Goal: Transaction & Acquisition: Purchase product/service

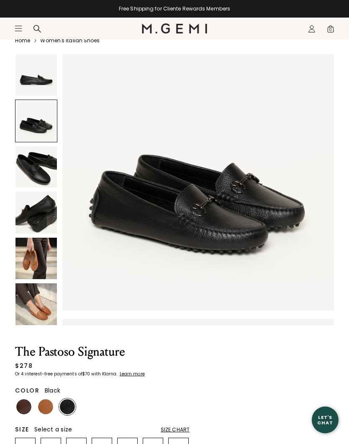
scroll to position [34, 0]
click at [44, 407] on img at bounding box center [45, 407] width 15 height 15
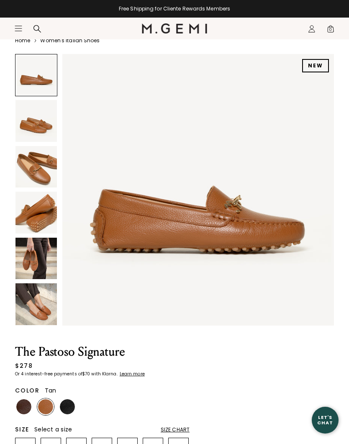
click at [65, 411] on img at bounding box center [67, 407] width 15 height 15
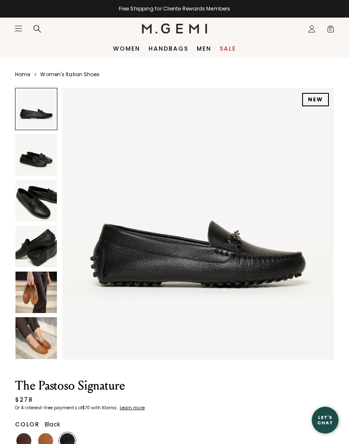
click at [19, 28] on icon "Open site menu" at bounding box center [18, 28] width 7 height 5
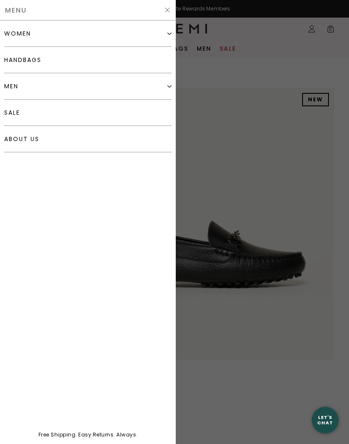
click at [24, 34] on div "women" at bounding box center [17, 33] width 27 height 7
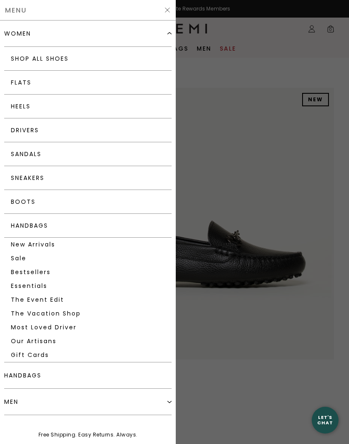
click at [21, 83] on link "Flats" at bounding box center [88, 83] width 168 height 24
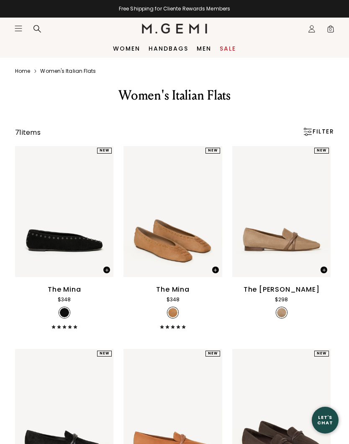
click at [14, 28] on icon "Icons/20x20/hamburger@2x" at bounding box center [18, 28] width 8 height 8
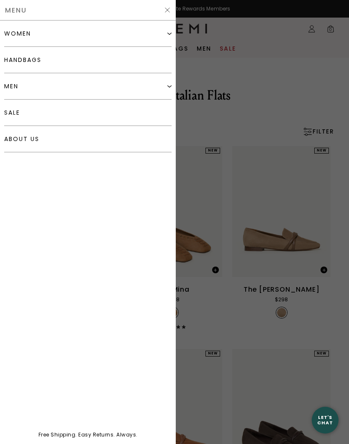
click at [21, 33] on div "women" at bounding box center [17, 33] width 27 height 7
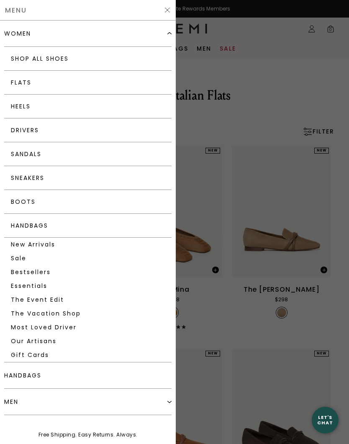
click at [25, 126] on link "Drivers" at bounding box center [88, 131] width 168 height 24
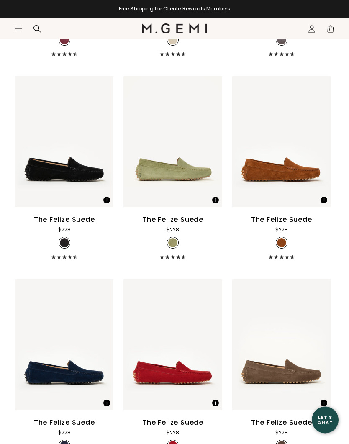
scroll to position [477, 0]
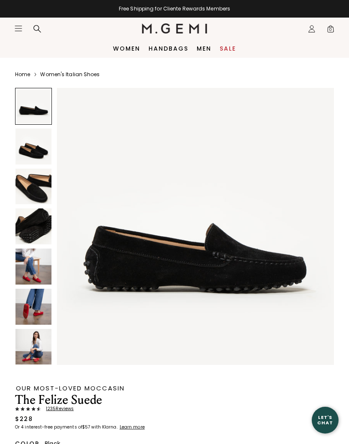
click at [26, 269] on img at bounding box center [34, 267] width 36 height 36
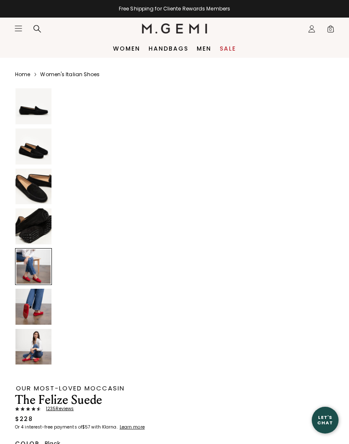
scroll to position [1143, 0]
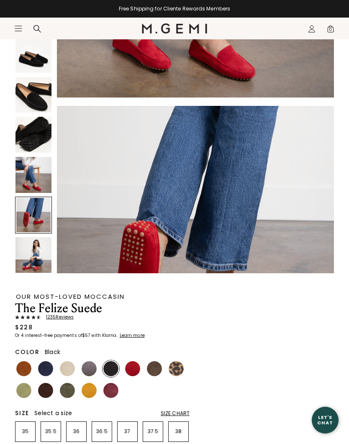
scroll to position [1320, 0]
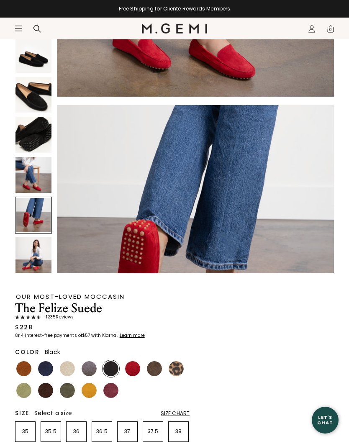
click at [55, 319] on span "1235 Review s" at bounding box center [57, 317] width 33 height 5
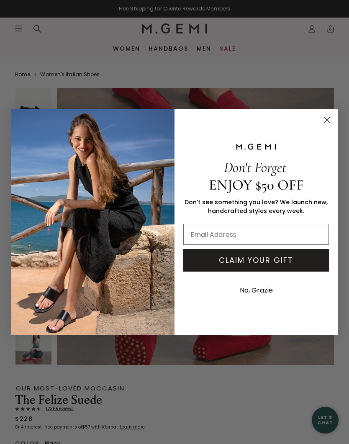
click at [272, 232] on input "Email Address" at bounding box center [256, 234] width 146 height 21
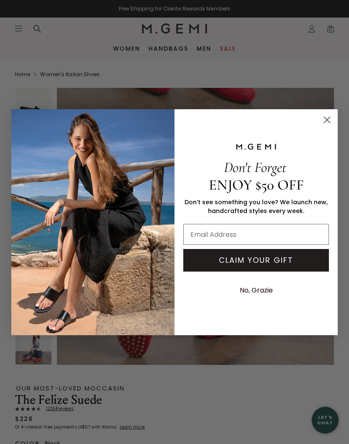
click at [331, 119] on circle "Close dialog" at bounding box center [327, 120] width 14 height 14
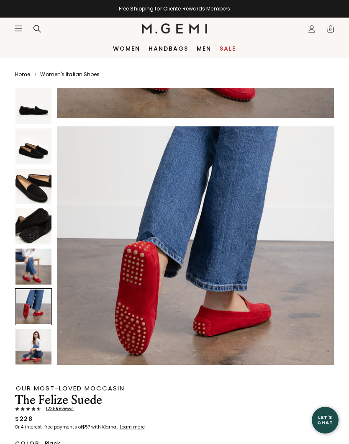
scroll to position [1390, 0]
click at [60, 75] on link "Women's Italian Shoes" at bounding box center [69, 74] width 59 height 7
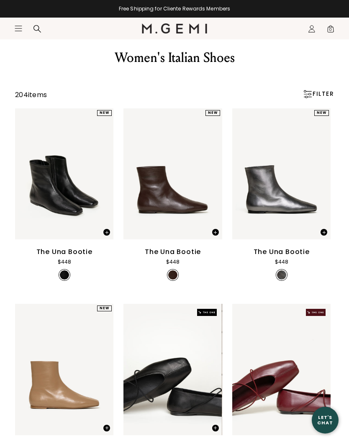
scroll to position [57, 0]
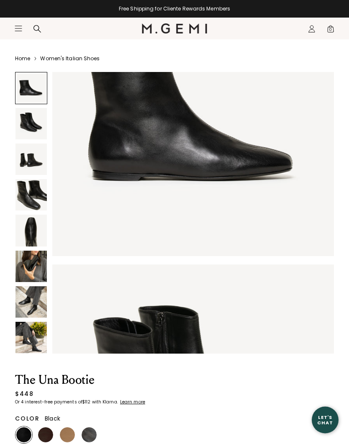
scroll to position [21, 0]
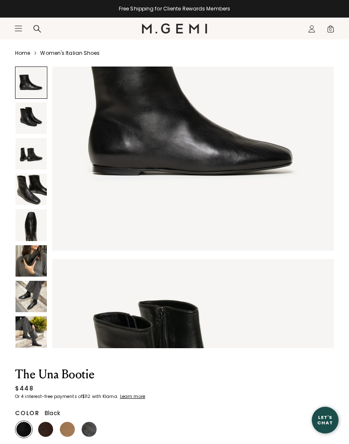
click at [65, 428] on img at bounding box center [67, 429] width 15 height 15
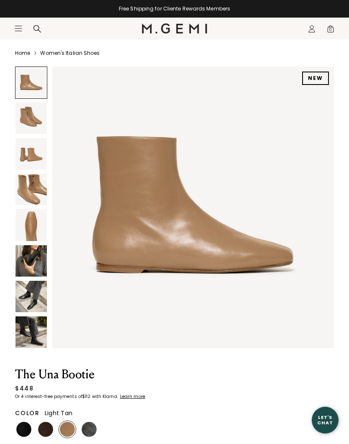
click at [26, 300] on img at bounding box center [31, 296] width 31 height 31
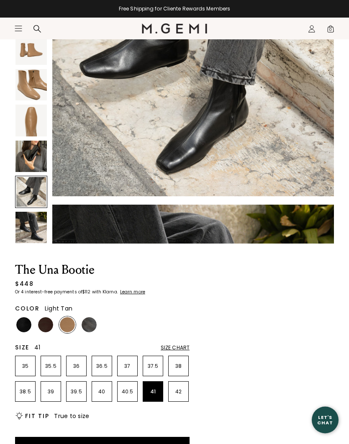
scroll to position [126, 0]
click at [154, 393] on p "41" at bounding box center [153, 392] width 20 height 7
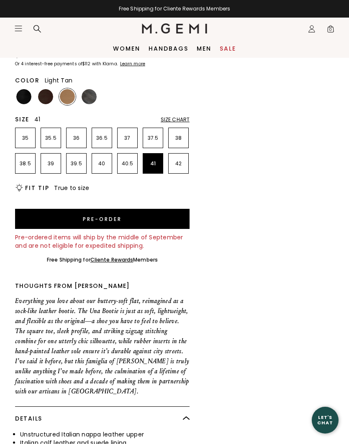
scroll to position [354, 0]
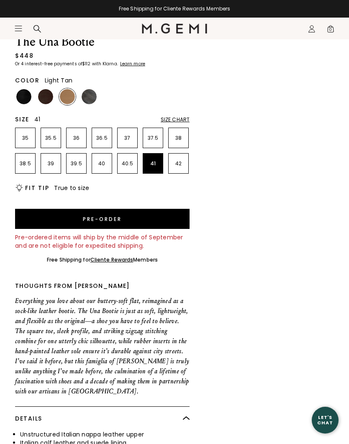
click at [172, 219] on button "Pre-order" at bounding box center [102, 219] width 175 height 20
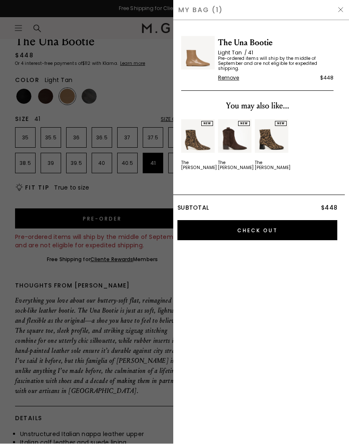
scroll to position [0, 0]
click at [28, 96] on div at bounding box center [174, 222] width 349 height 444
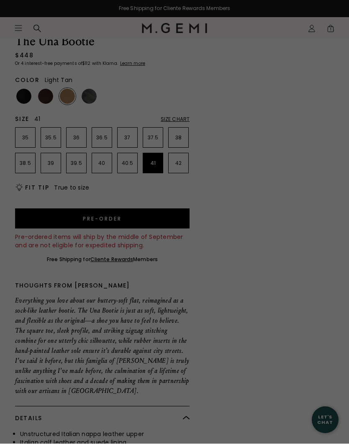
scroll to position [354, 0]
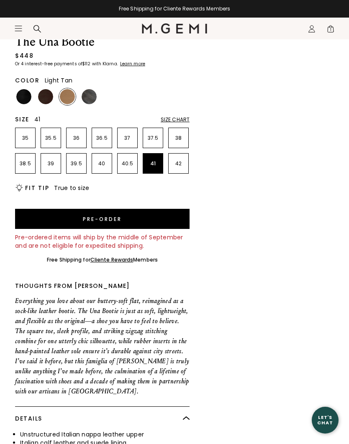
click at [49, 91] on img at bounding box center [45, 96] width 15 height 15
click at [25, 101] on img at bounding box center [23, 96] width 15 height 15
click at [172, 218] on button "Pre-order" at bounding box center [102, 219] width 175 height 20
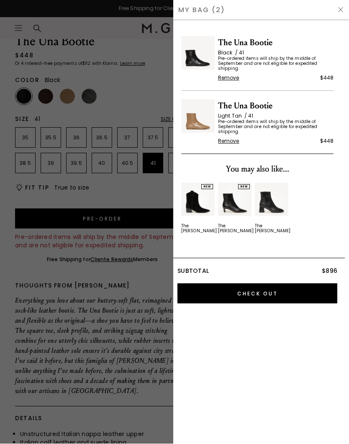
click at [233, 140] on span "Remove" at bounding box center [228, 141] width 21 height 7
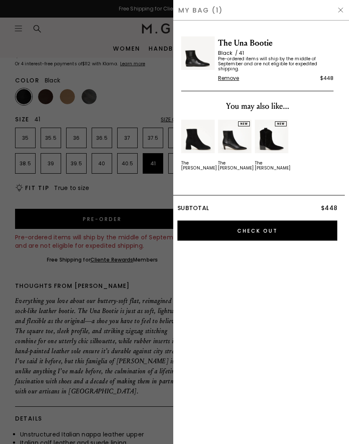
click at [344, 10] on img at bounding box center [341, 10] width 7 height 7
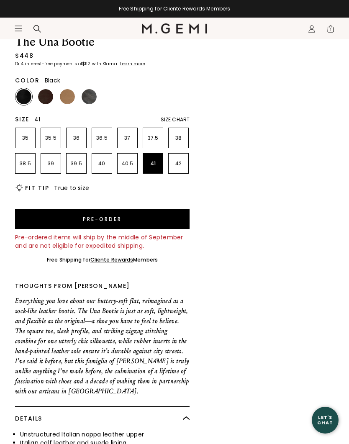
scroll to position [354, 0]
